Goal: Task Accomplishment & Management: Use online tool/utility

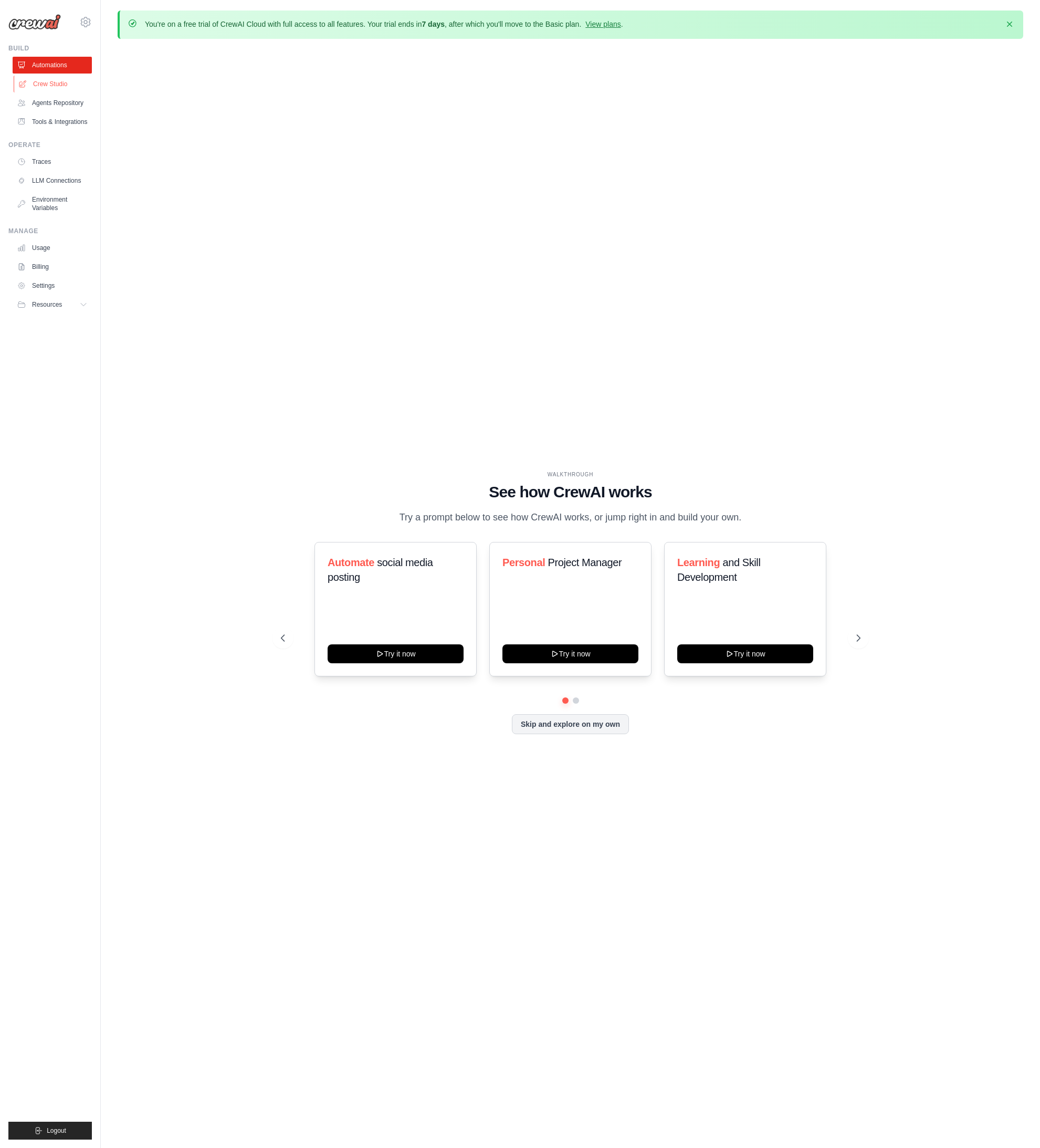
click at [56, 87] on link "Crew Studio" at bounding box center [53, 84] width 79 height 17
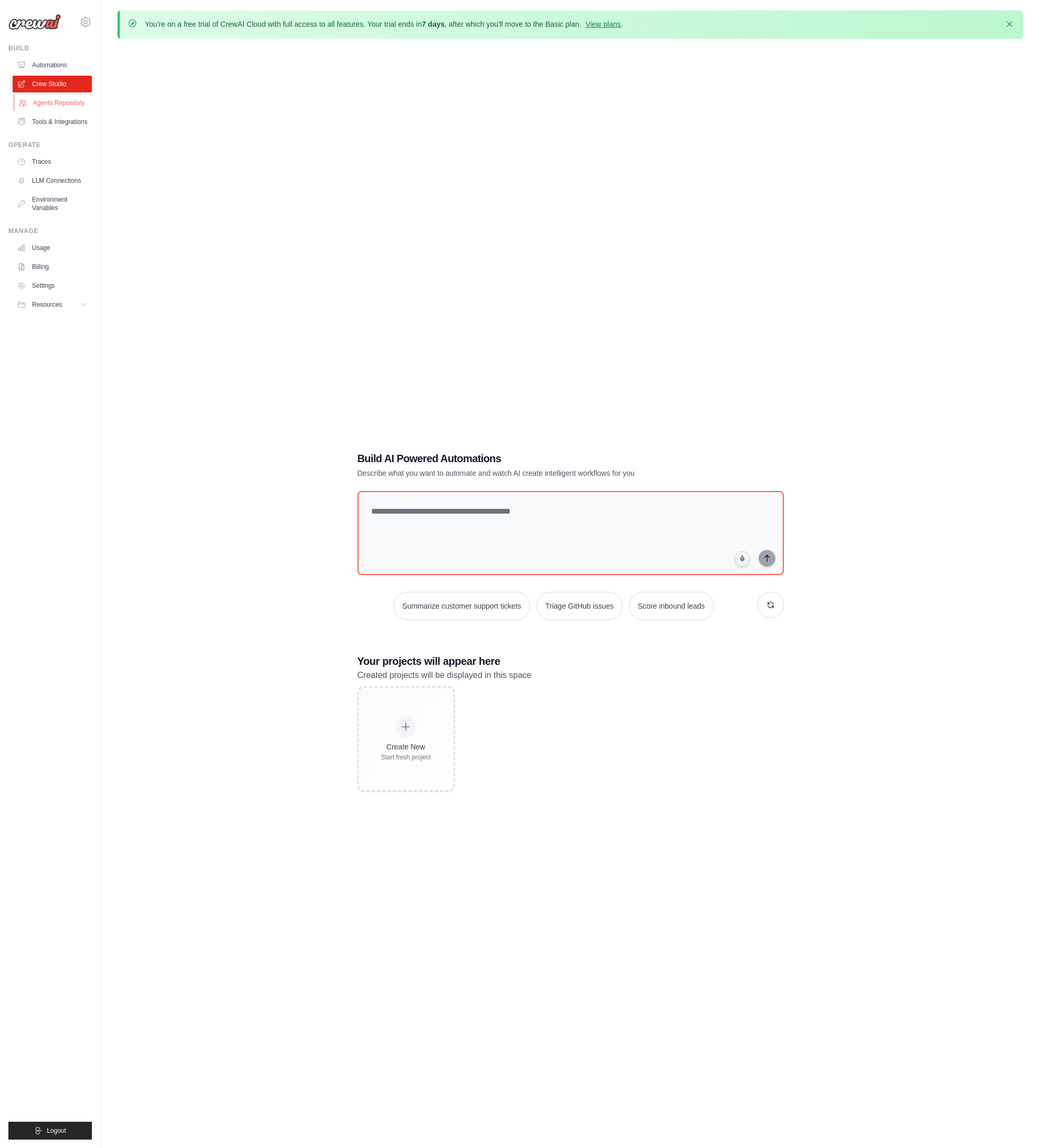
click at [59, 106] on link "Agents Repository" at bounding box center [53, 103] width 79 height 17
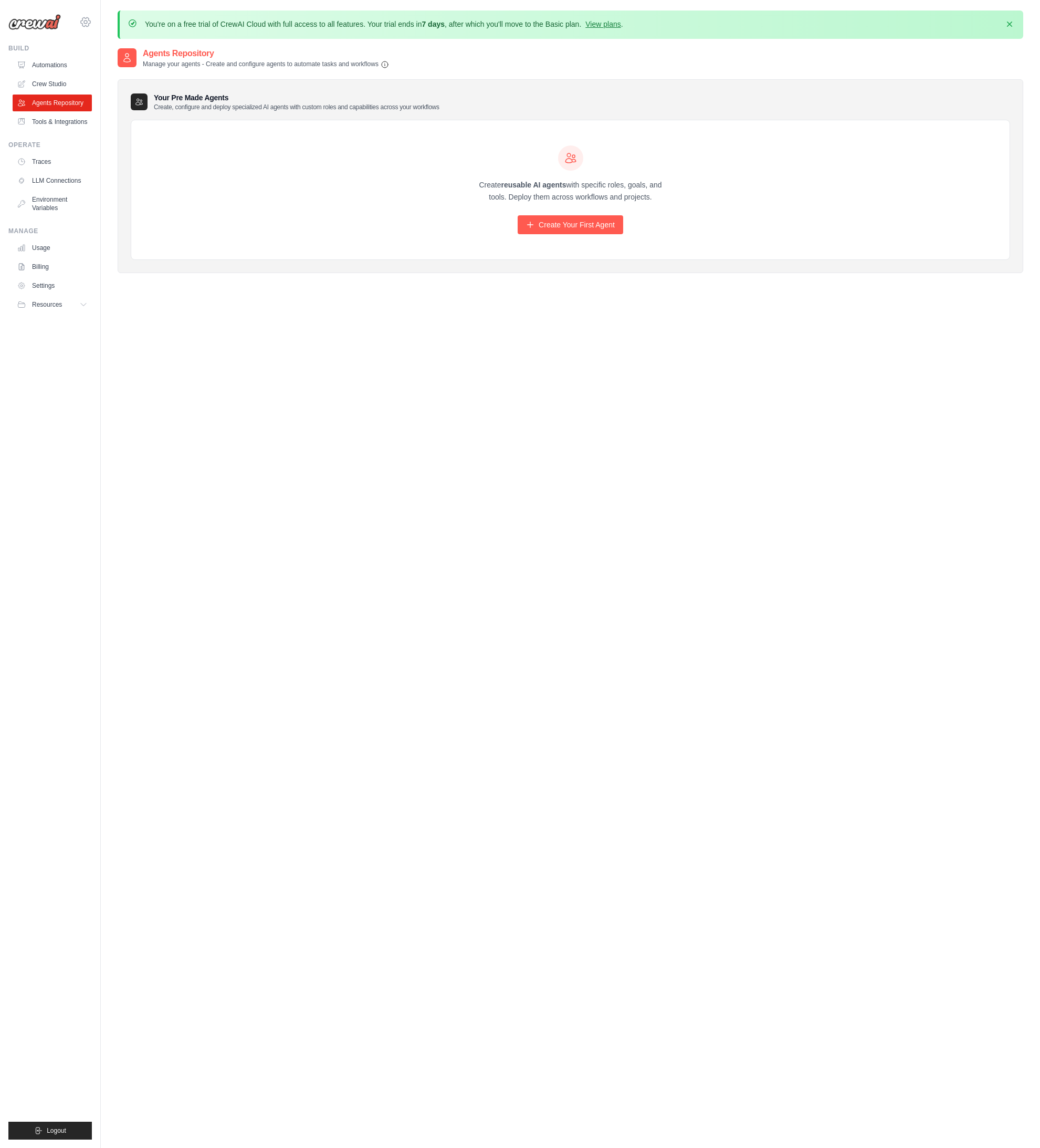
click at [84, 23] on icon at bounding box center [86, 22] width 3 height 3
click at [62, 70] on link "Automations" at bounding box center [53, 65] width 79 height 17
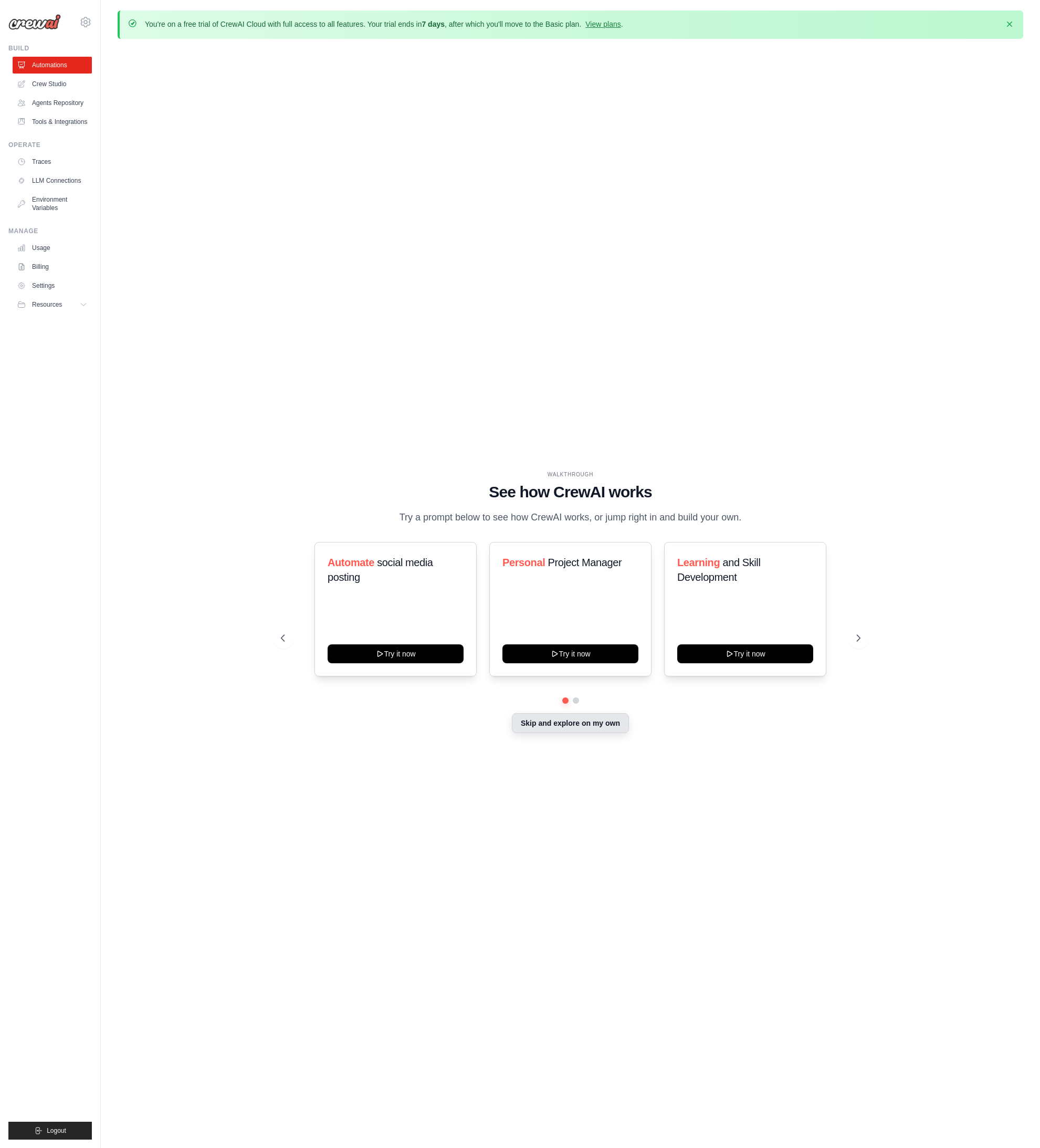
click at [536, 722] on button "Skip and explore on my own" at bounding box center [570, 723] width 117 height 20
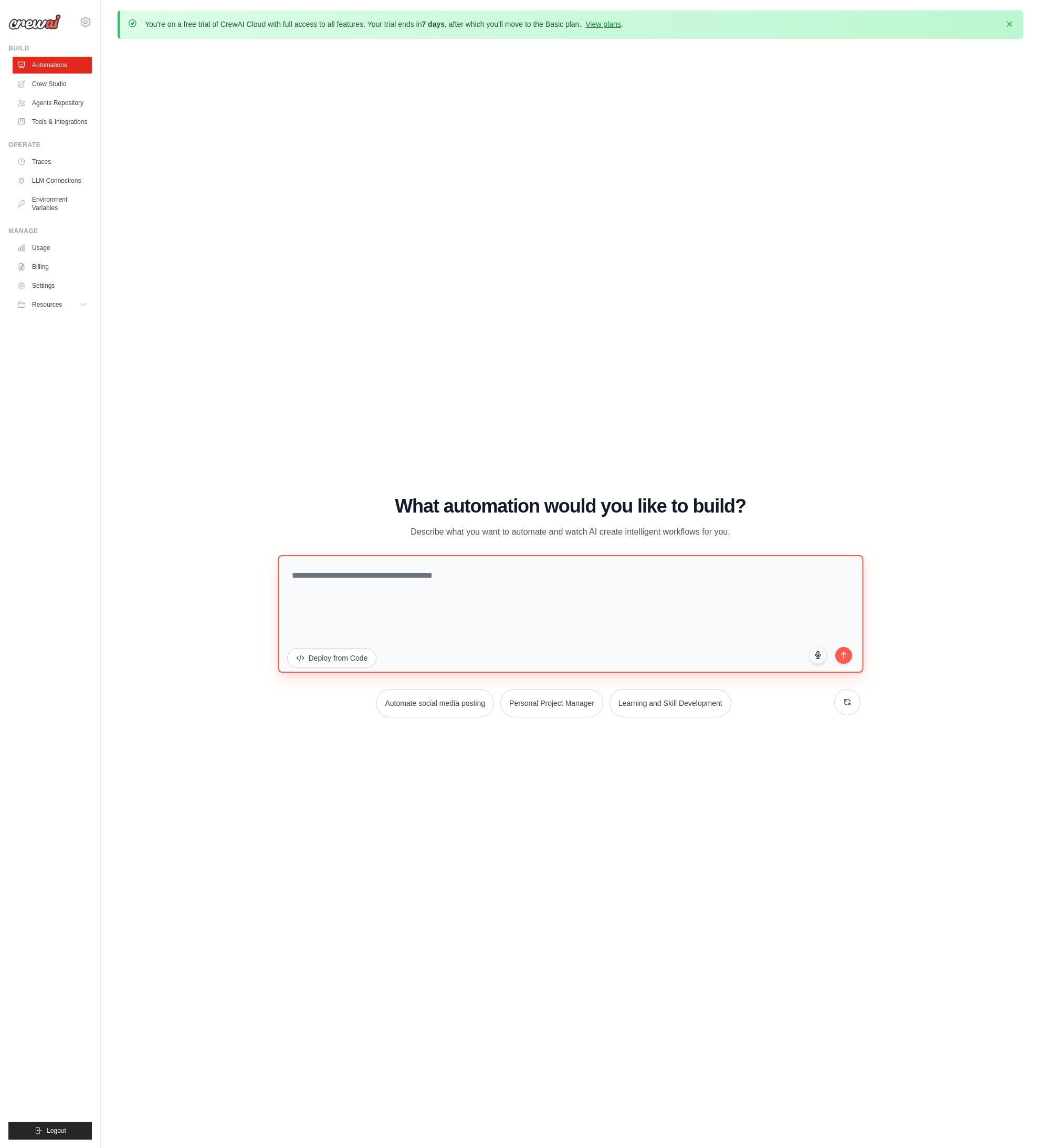
click at [428, 607] on textarea at bounding box center [570, 613] width 585 height 118
click at [339, 657] on button "Deploy from Code" at bounding box center [332, 657] width 91 height 20
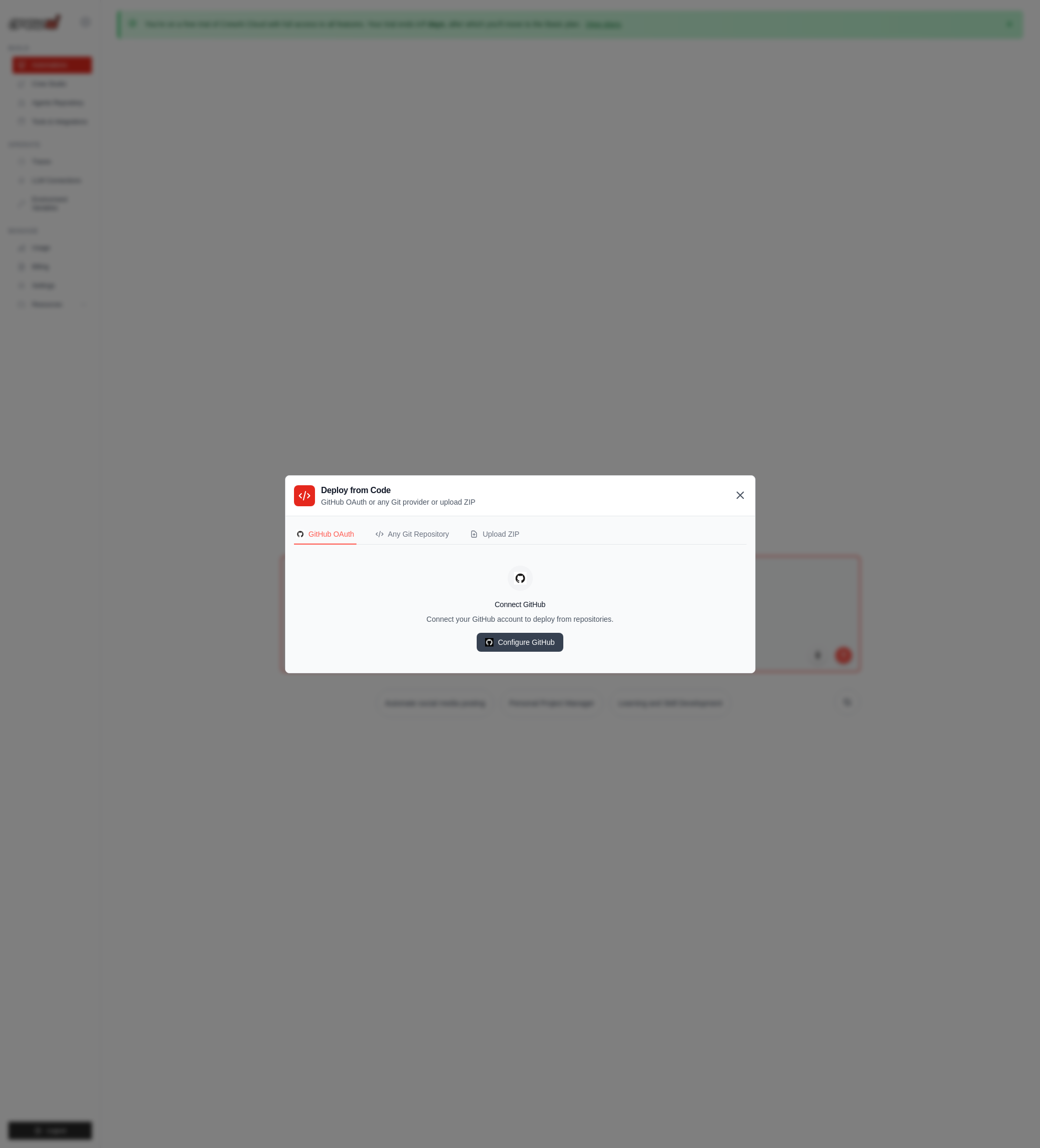
click at [739, 500] on icon at bounding box center [740, 495] width 13 height 13
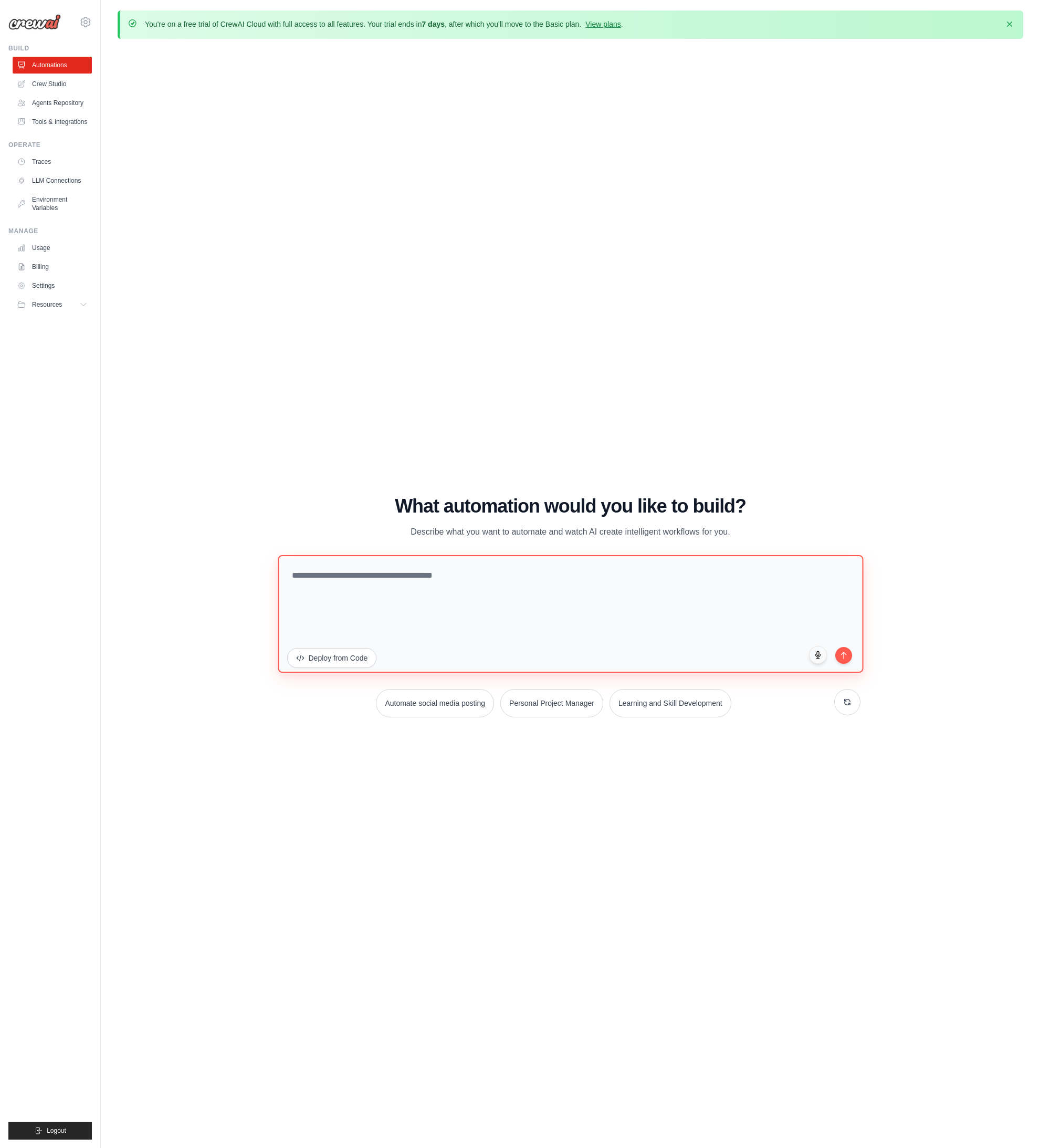
click at [519, 580] on textarea at bounding box center [570, 613] width 585 height 118
type textarea "*"
type textarea "**********"
click at [838, 651] on button "submit" at bounding box center [844, 654] width 18 height 18
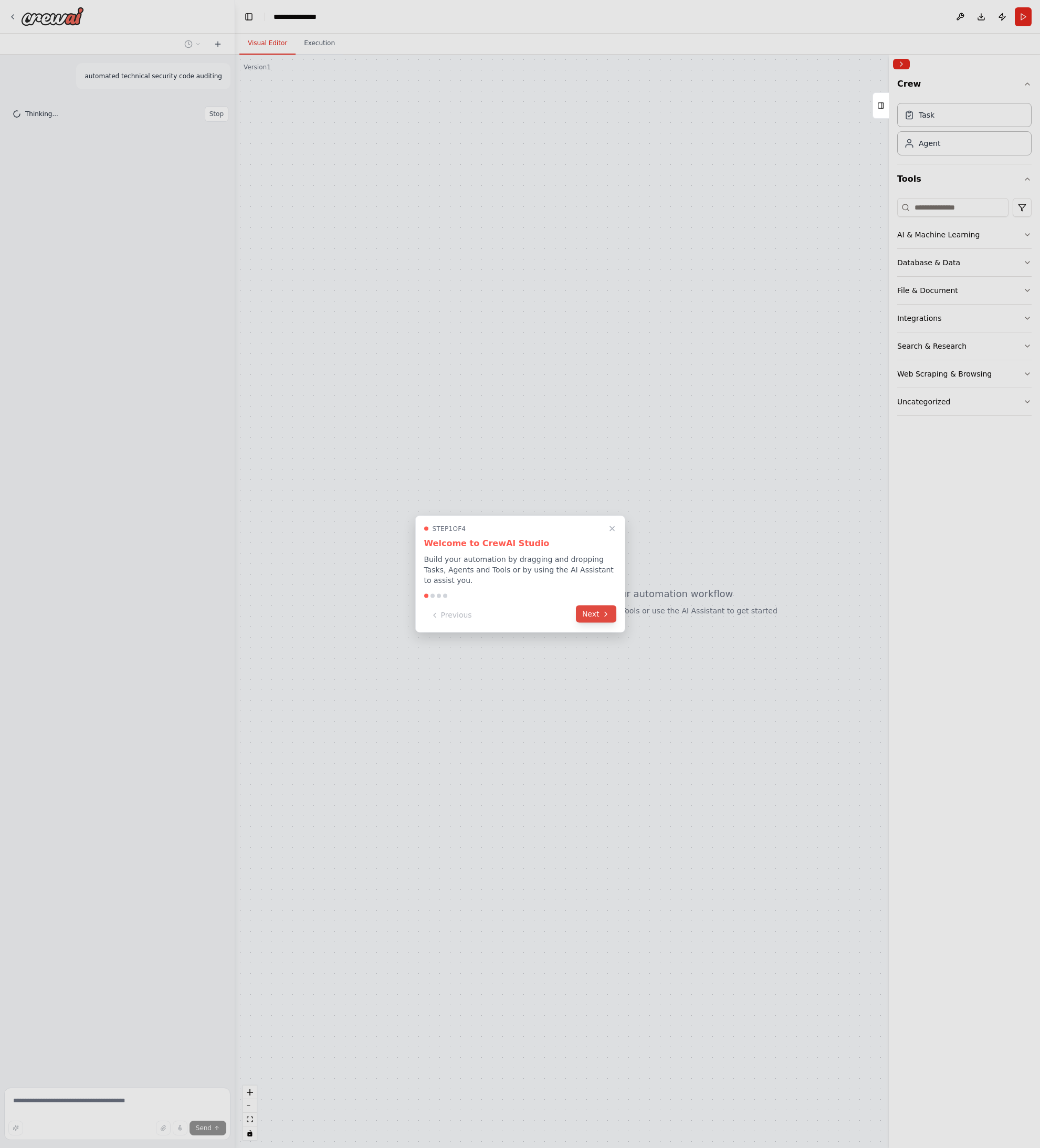
click at [593, 617] on button "Next" at bounding box center [596, 614] width 40 height 17
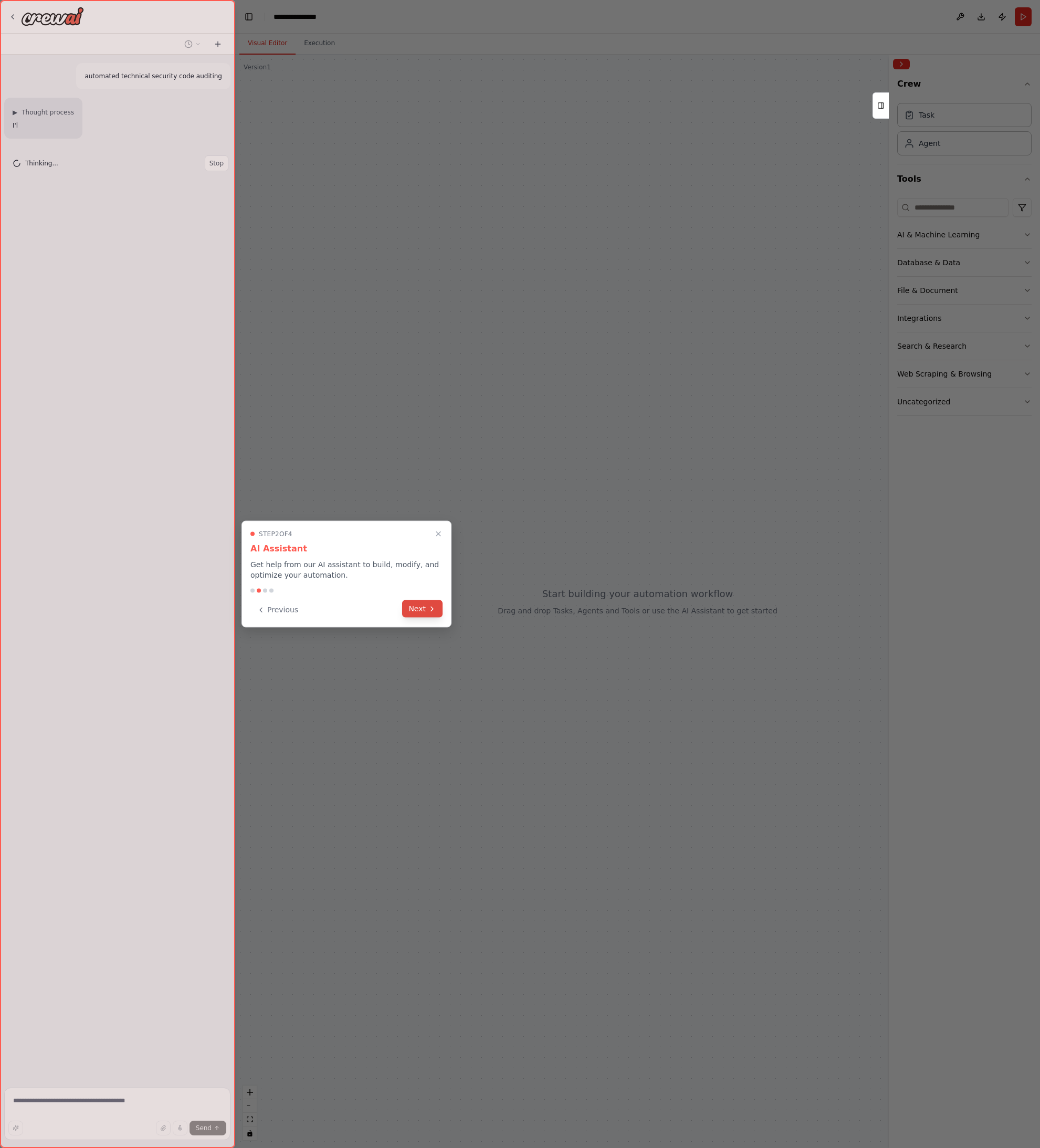
click at [419, 611] on button "Next" at bounding box center [423, 608] width 40 height 17
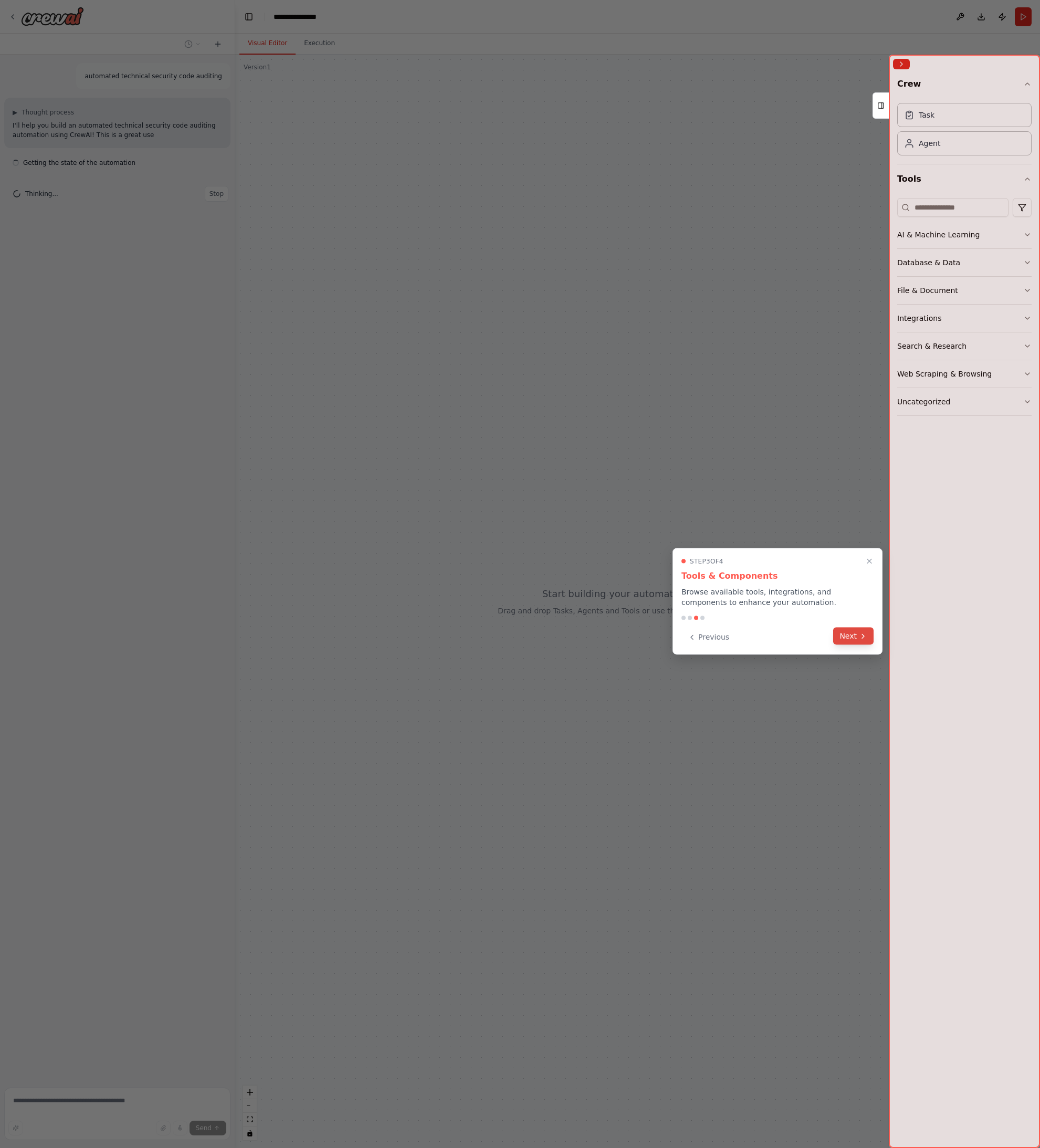
click at [860, 637] on icon at bounding box center [863, 635] width 8 height 8
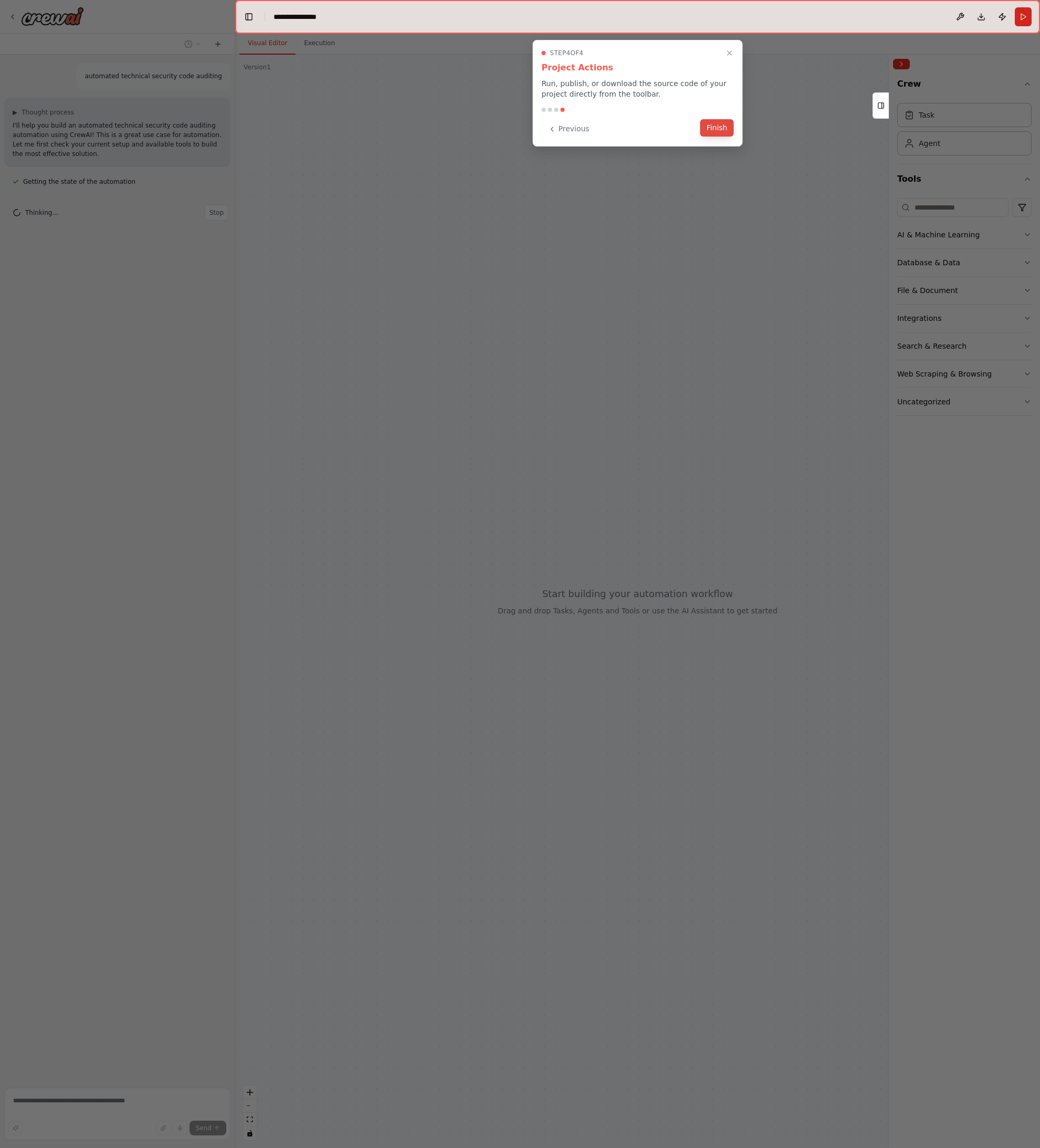
click at [718, 124] on button "Finish" at bounding box center [717, 128] width 34 height 17
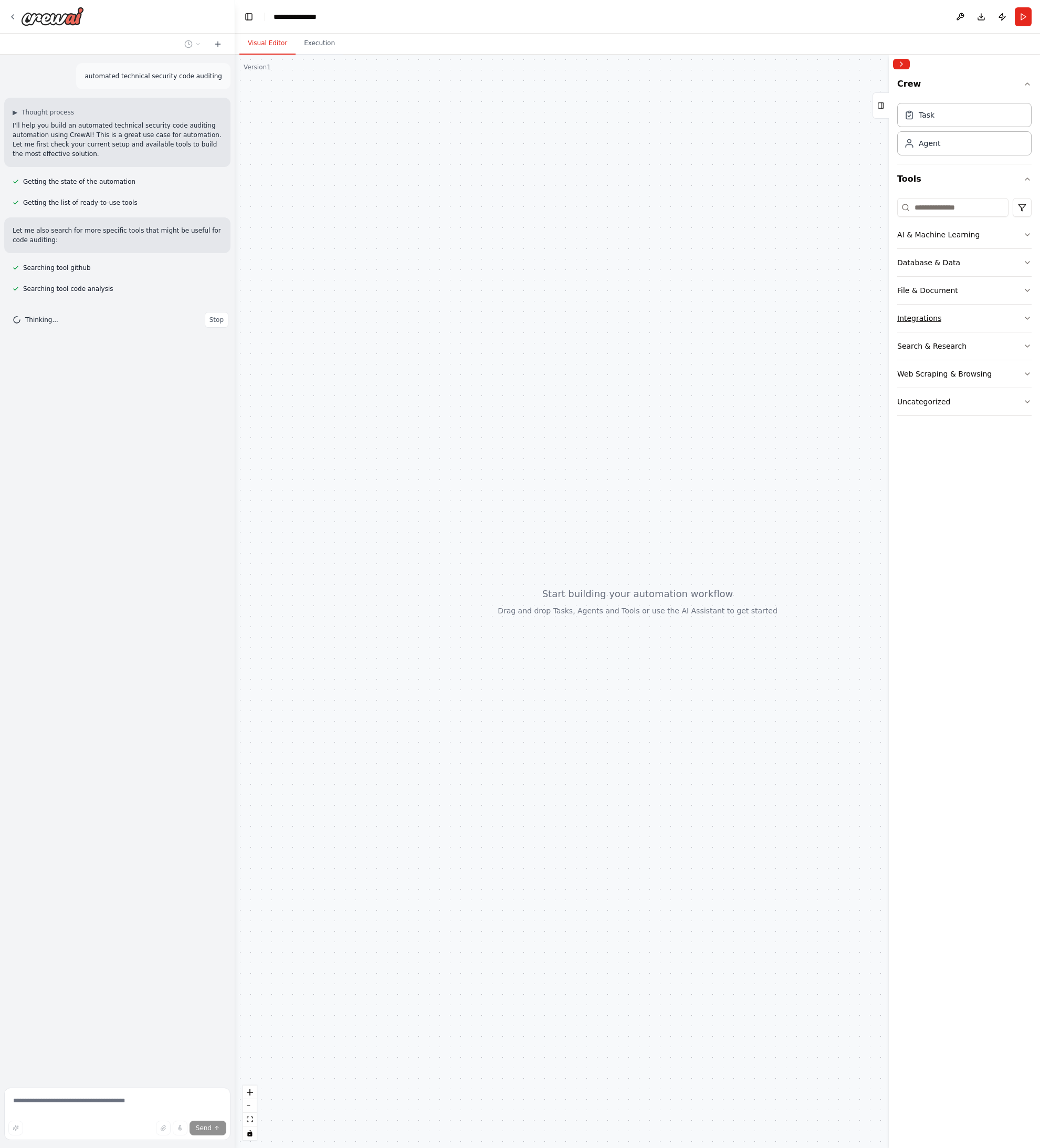
click at [927, 324] on button "Integrations" at bounding box center [964, 318] width 134 height 27
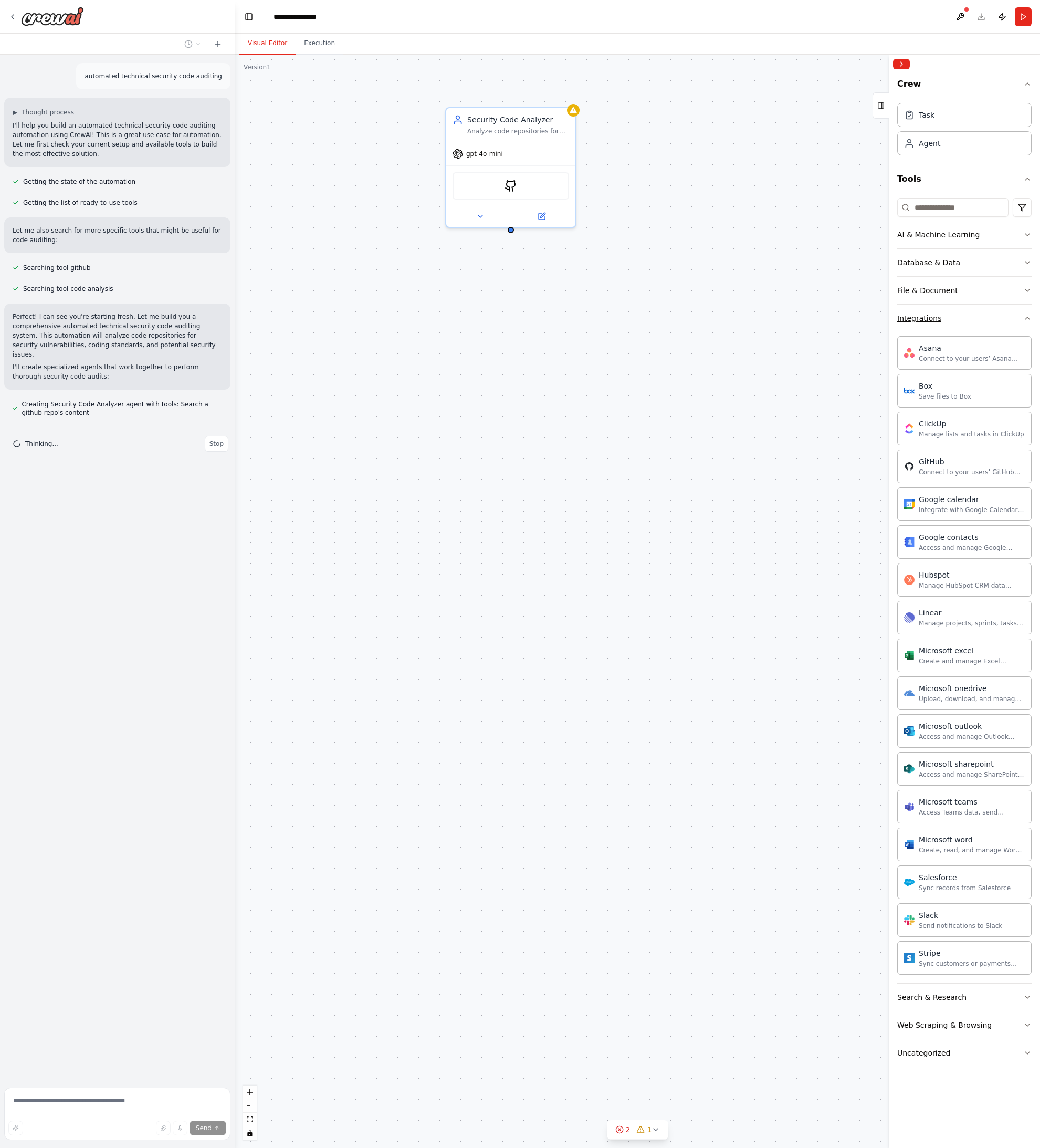
click at [914, 324] on button "Integrations" at bounding box center [964, 318] width 134 height 27
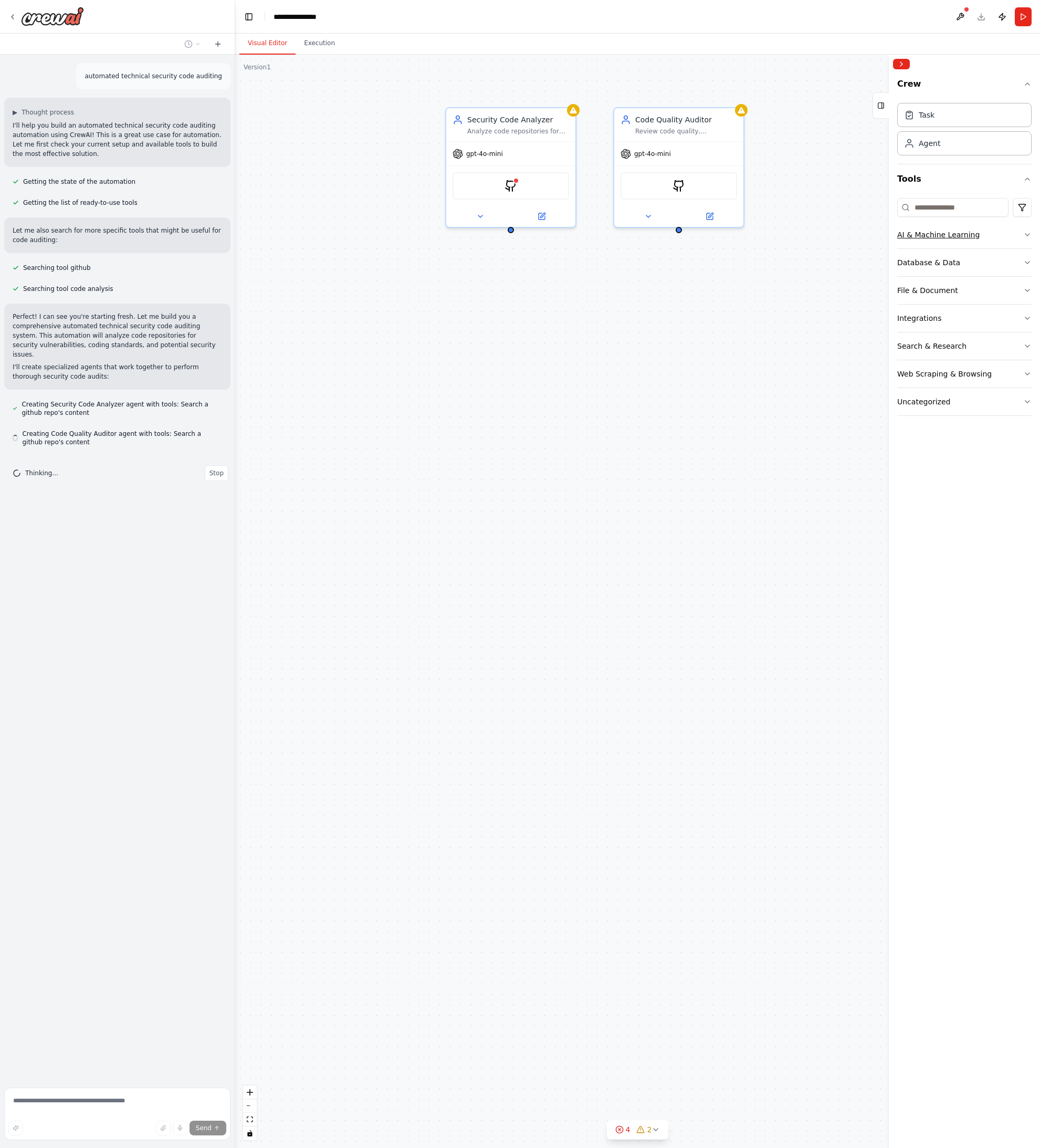
click at [931, 244] on button "AI & Machine Learning" at bounding box center [964, 235] width 134 height 27
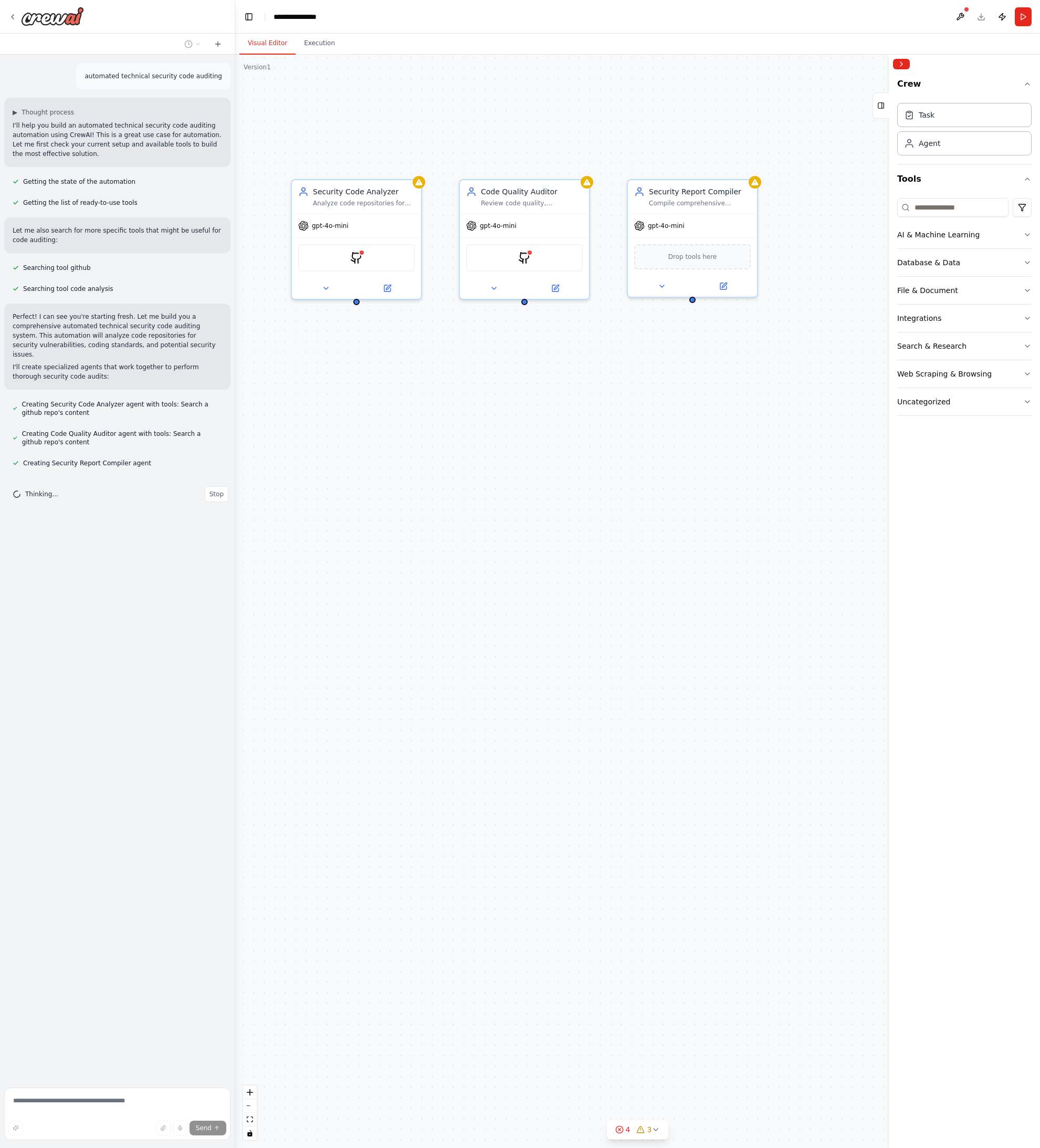
drag, startPoint x: 793, startPoint y: 359, endPoint x: 643, endPoint y: 429, distance: 165.5
click at [643, 429] on div "Security Code Analyzer Analyze code repositories for security vulnerabilities, …" at bounding box center [638, 601] width 805 height 1093
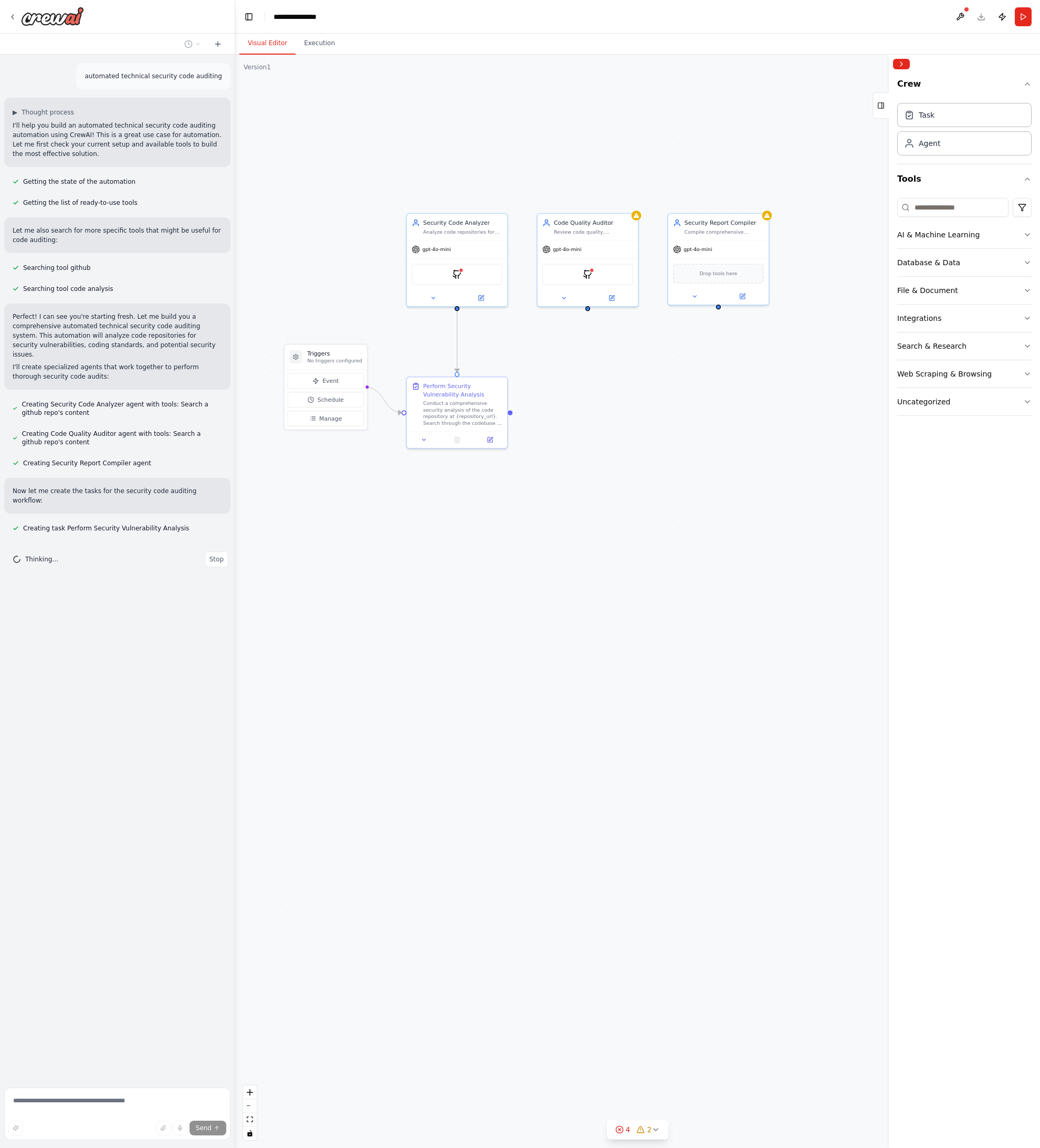
drag, startPoint x: 626, startPoint y: 490, endPoint x: 672, endPoint y: 488, distance: 46.0
click at [672, 488] on div ".deletable-edge-delete-btn { width: 20px; height: 20px; border: 0px solid #ffff…" at bounding box center [638, 601] width 805 height 1093
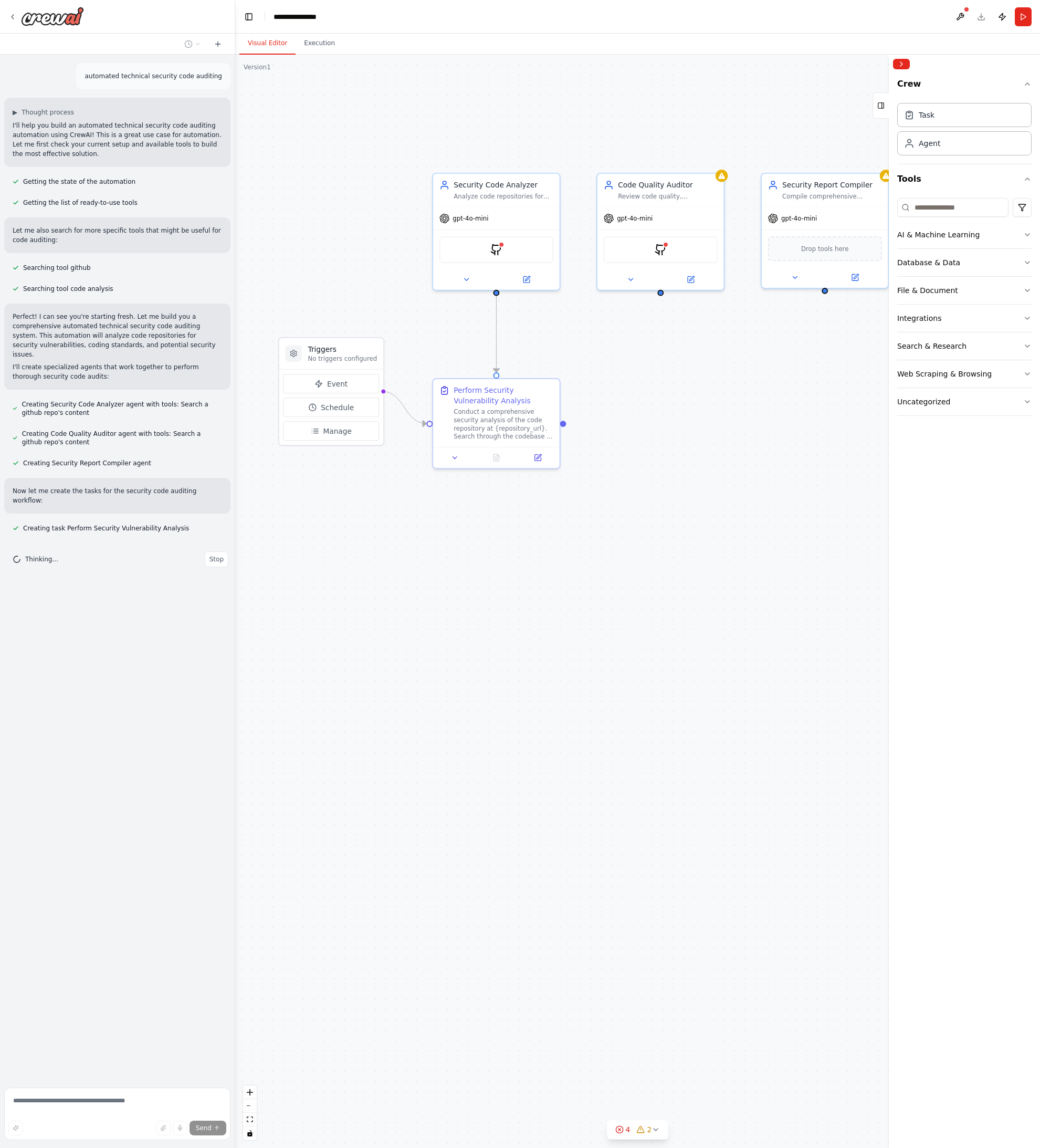
drag, startPoint x: 536, startPoint y: 485, endPoint x: 621, endPoint y: 518, distance: 91.2
click at [621, 518] on div ".deletable-edge-delete-btn { width: 20px; height: 20px; border: 0px solid #ffff…" at bounding box center [638, 601] width 805 height 1093
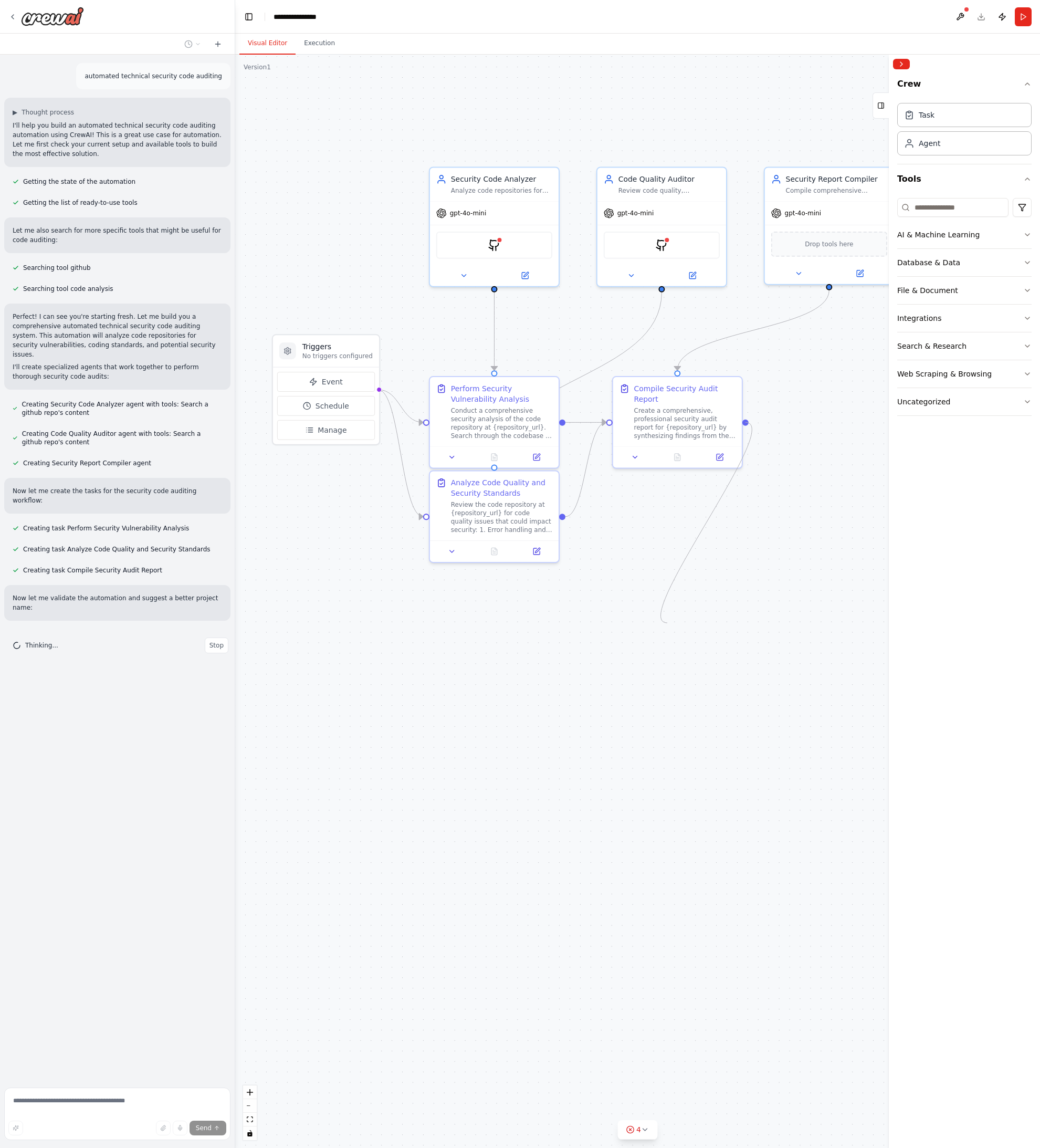
drag, startPoint x: 746, startPoint y: 422, endPoint x: 674, endPoint y: 621, distance: 211.6
click at [673, 621] on div ".deletable-edge-delete-btn { width: 20px; height: 20px; border: 0px solid #ffff…" at bounding box center [638, 601] width 805 height 1093
click at [966, 13] on button at bounding box center [961, 17] width 17 height 19
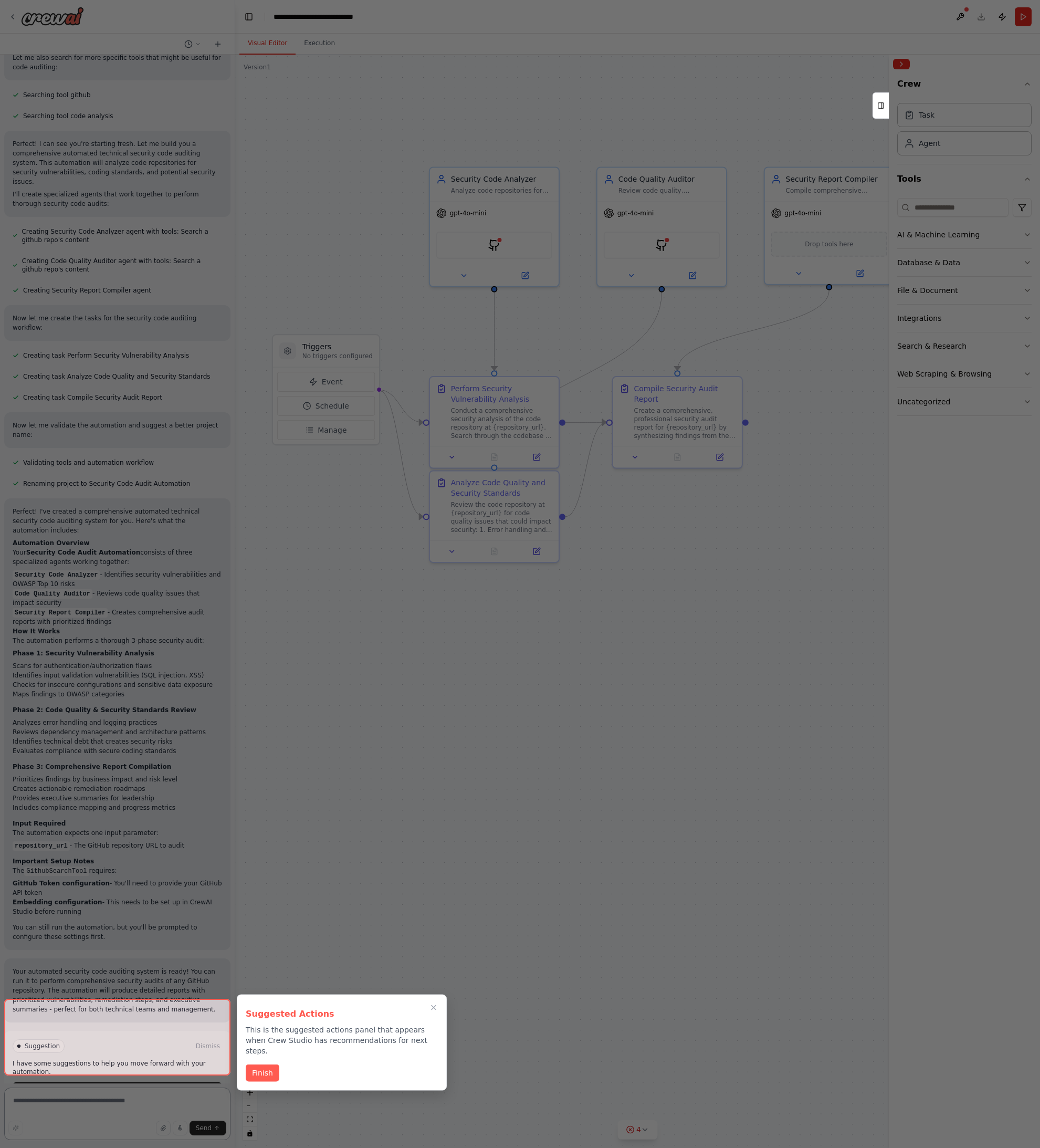
scroll to position [176, 0]
click at [432, 1005] on icon "Close walkthrough" at bounding box center [434, 1007] width 4 height 4
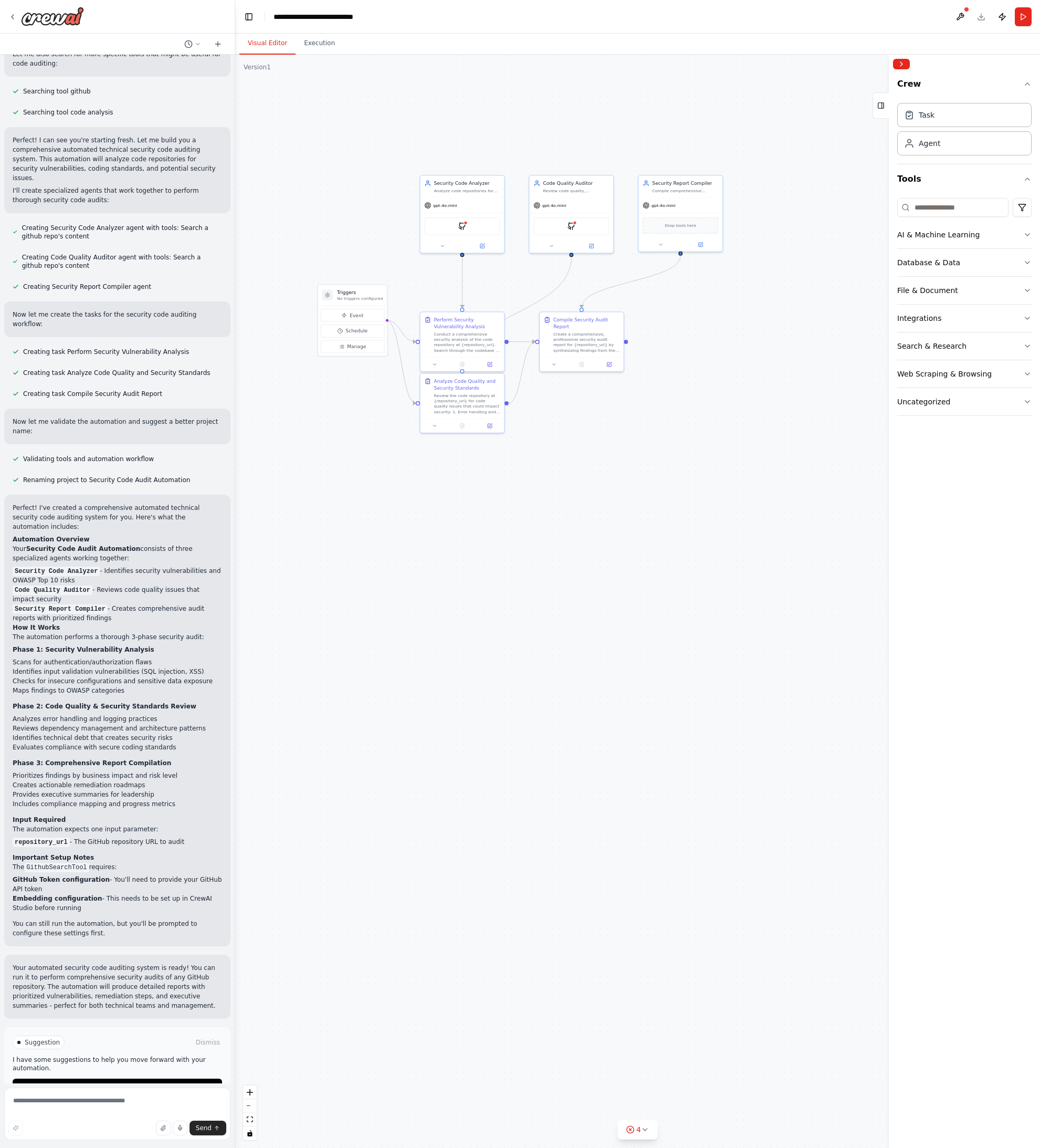
drag, startPoint x: 702, startPoint y: 620, endPoint x: 592, endPoint y: 538, distance: 137.2
click at [592, 538] on div ".deletable-edge-delete-btn { width: 20px; height: 20px; border: 0px solid #ffff…" at bounding box center [638, 601] width 805 height 1093
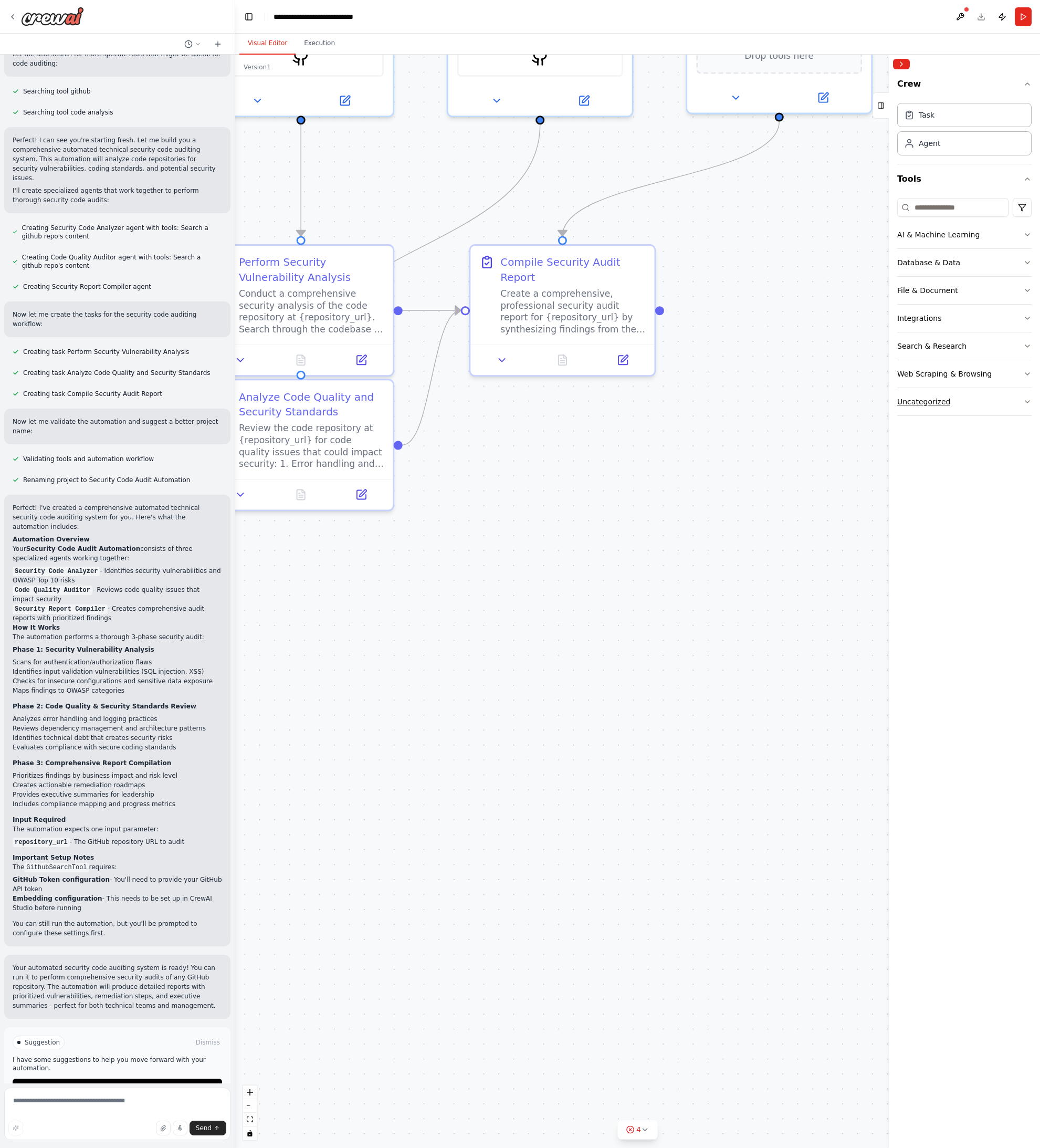
click at [922, 401] on div "Uncategorized" at bounding box center [924, 401] width 53 height 11
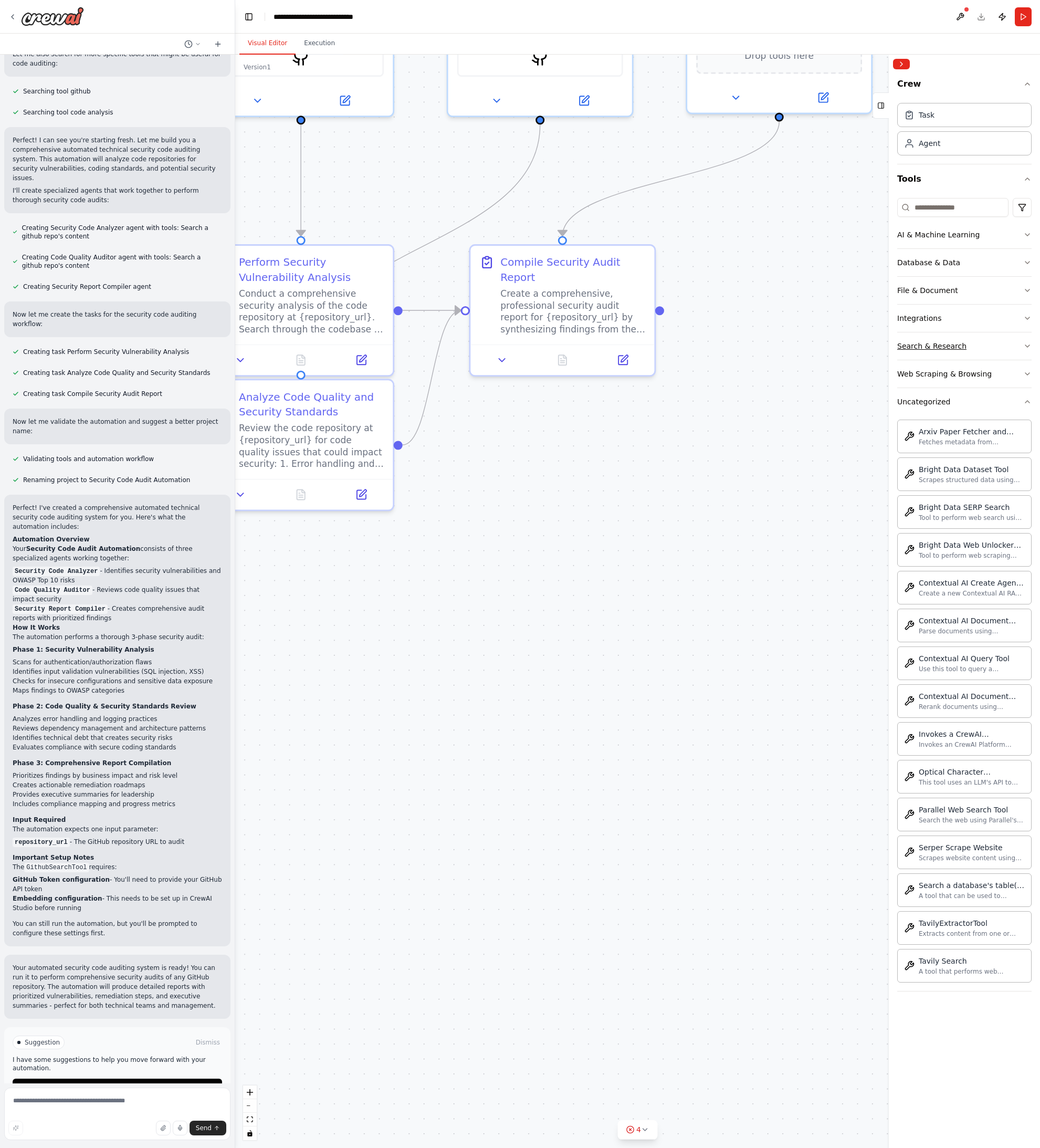
click at [934, 339] on button "Search & Research" at bounding box center [964, 346] width 134 height 27
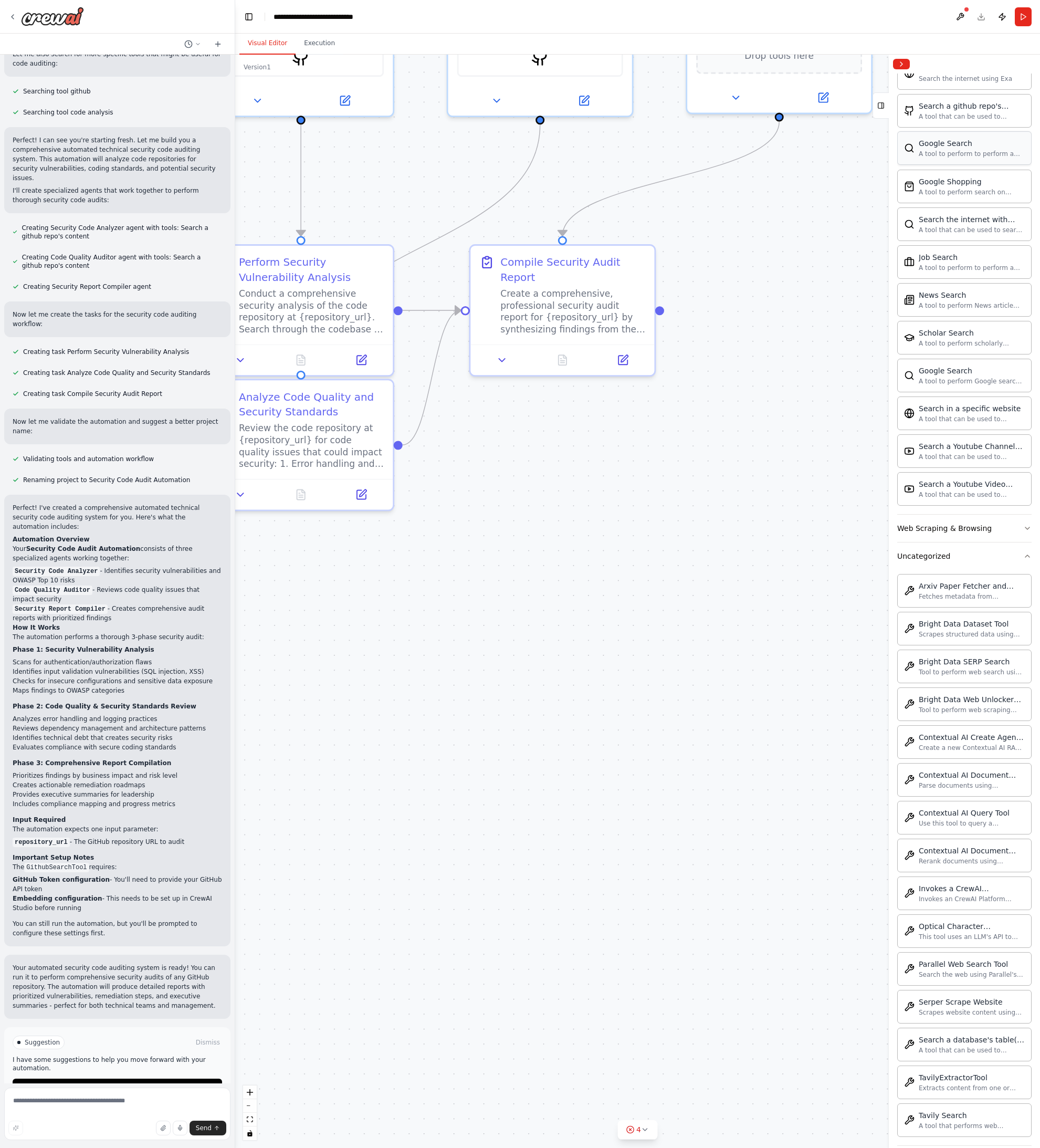
scroll to position [398, 0]
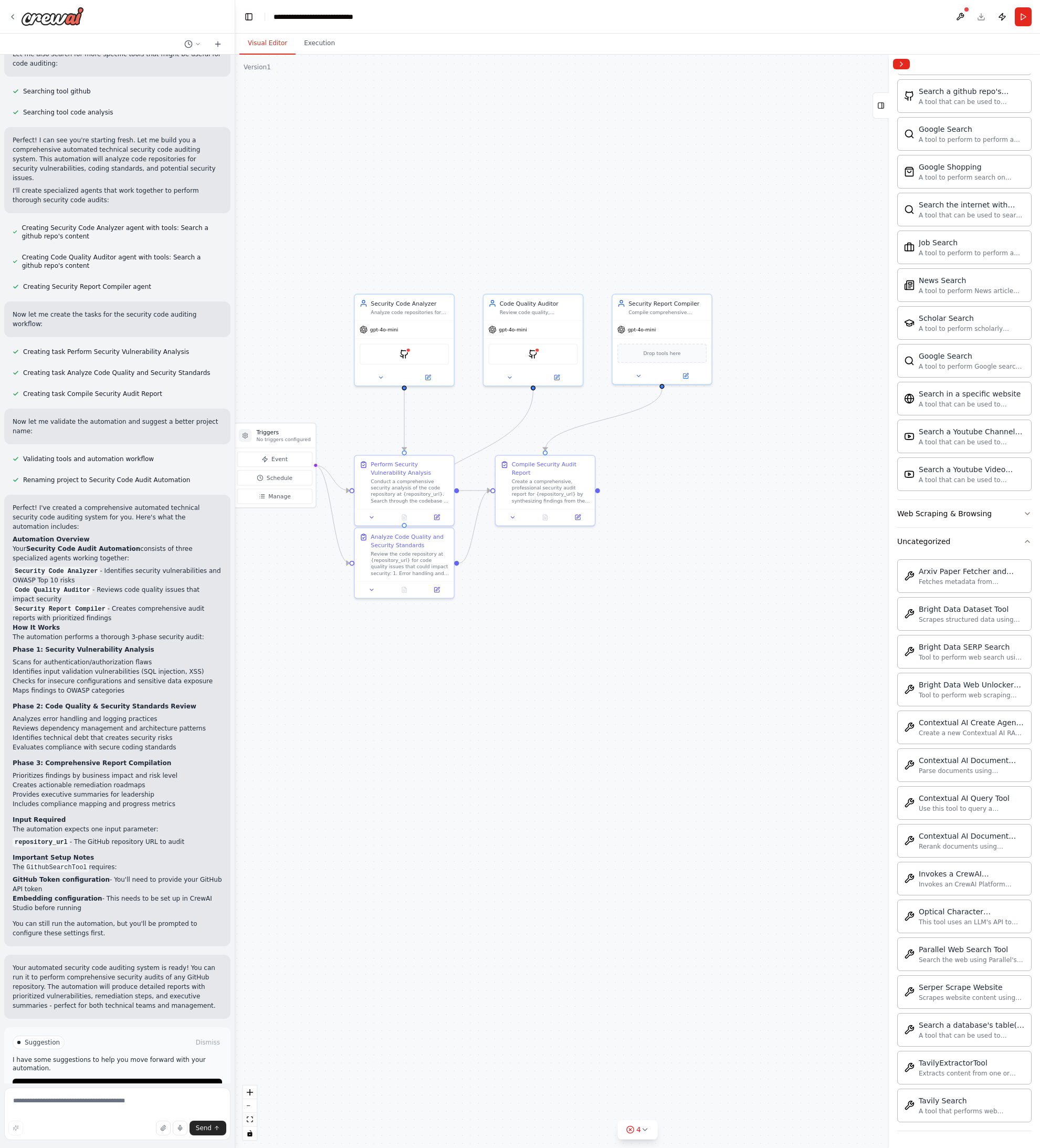
drag, startPoint x: 526, startPoint y: 650, endPoint x: 555, endPoint y: 663, distance: 31.8
click at [555, 663] on div ".deletable-edge-delete-btn { width: 20px; height: 20px; border: 0px solid #ffff…" at bounding box center [638, 601] width 805 height 1093
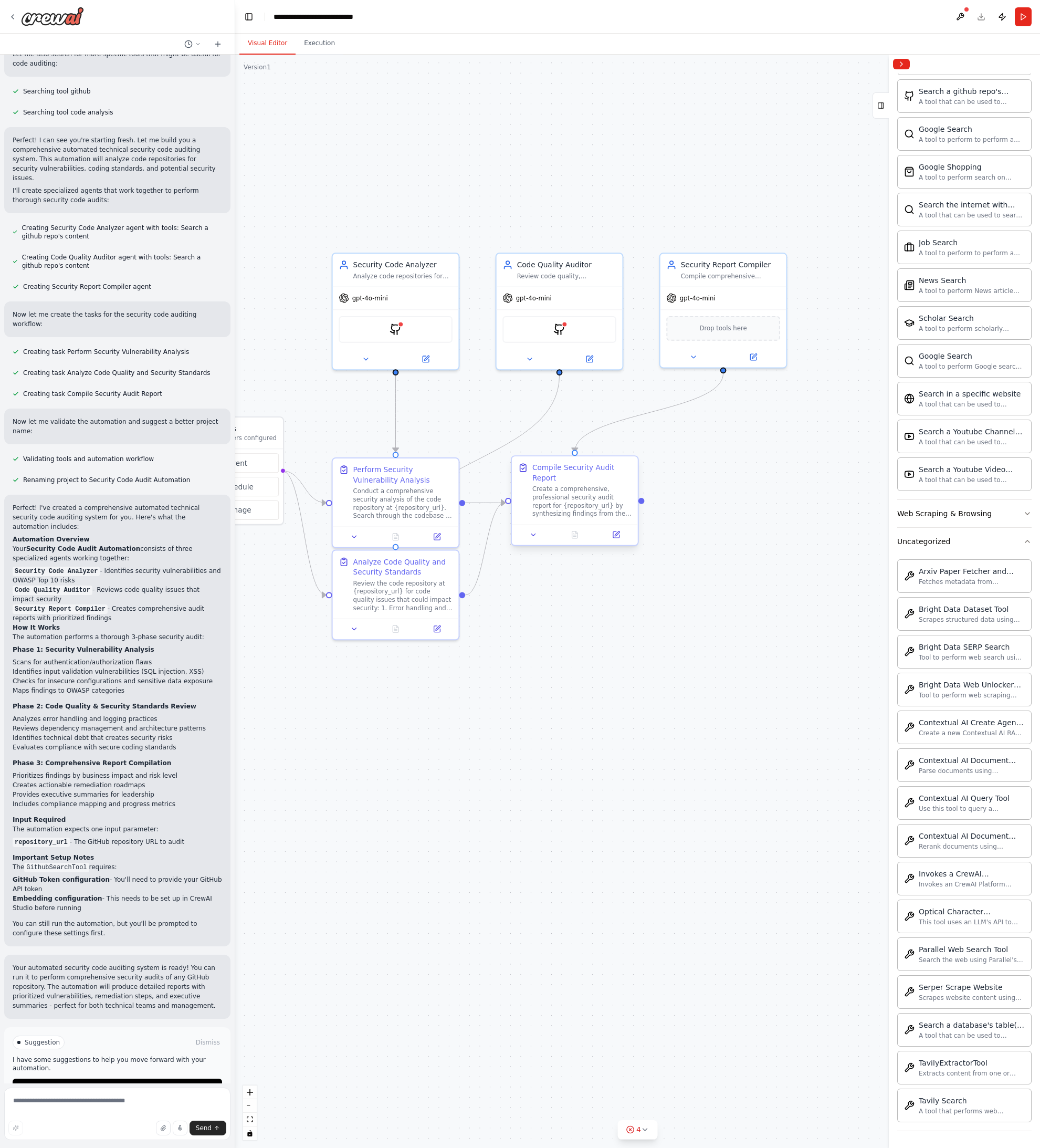
click at [569, 502] on div "Create a comprehensive, professional security audit report for {repository_url}…" at bounding box center [582, 502] width 99 height 32
click at [526, 666] on div ".deletable-edge-delete-btn { width: 20px; height: 20px; border: 0px solid #ffff…" at bounding box center [638, 601] width 805 height 1093
